Goal: Information Seeking & Learning: Learn about a topic

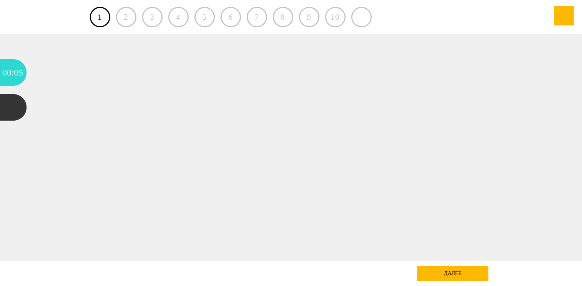
click at [125, 11] on div "2" at bounding box center [126, 17] width 20 height 20
click at [464, 275] on div "далее" at bounding box center [452, 273] width 71 height 15
click at [13, 105] on div at bounding box center [13, 107] width 27 height 27
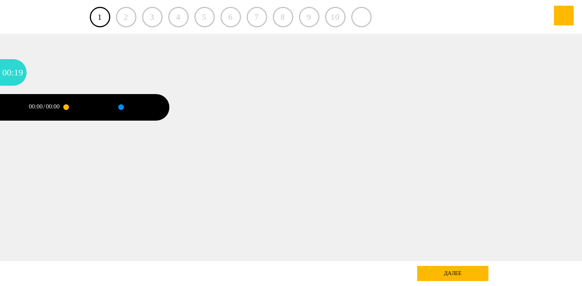
click at [121, 108] on div at bounding box center [121, 107] width 0 height 2
click at [138, 108] on div at bounding box center [139, 107] width 36 height 27
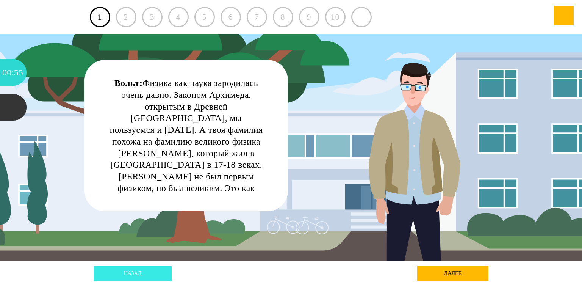
click at [127, 273] on link "назад" at bounding box center [133, 273] width 78 height 15
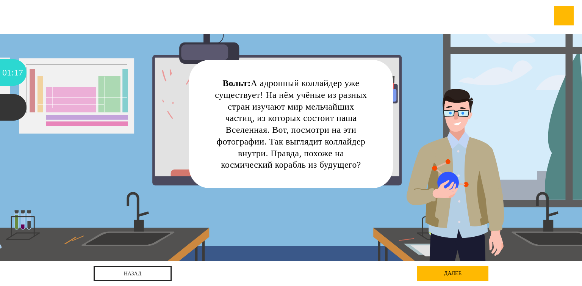
click at [453, 272] on div "далее" at bounding box center [452, 273] width 71 height 15
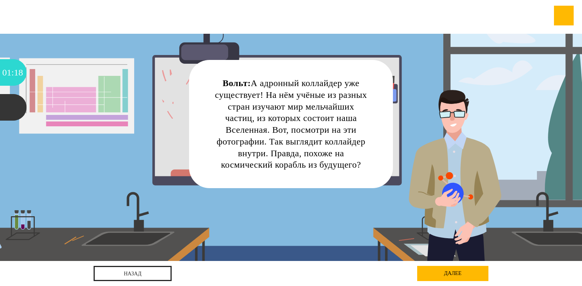
click at [453, 272] on div "далее" at bounding box center [452, 273] width 71 height 15
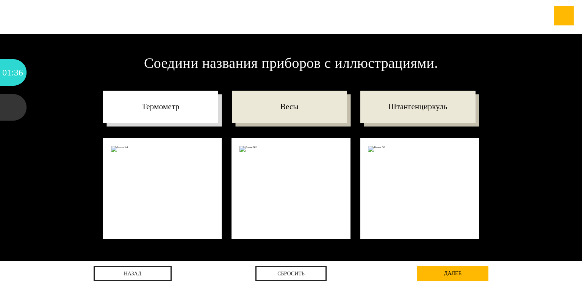
click at [162, 110] on p "Термометр" at bounding box center [160, 107] width 115 height 33
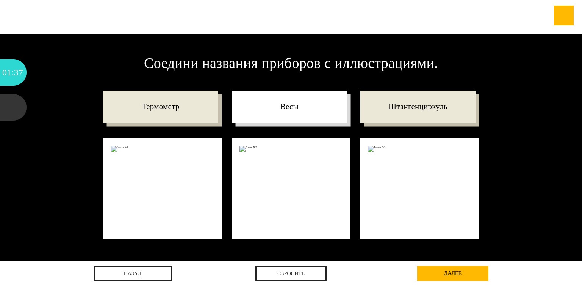
click at [256, 101] on p "Весы" at bounding box center [289, 107] width 115 height 33
